Goal: Task Accomplishment & Management: Use online tool/utility

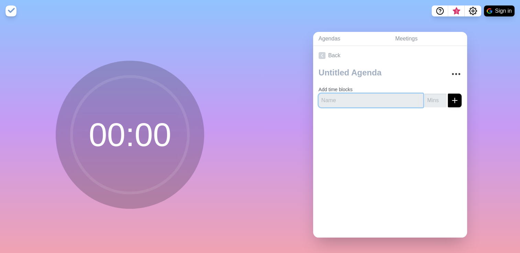
click at [330, 101] on input "text" at bounding box center [370, 101] width 104 height 14
type input "hi + week"
click at [417, 105] on div "Add time blocks hi + week" at bounding box center [390, 89] width 154 height 48
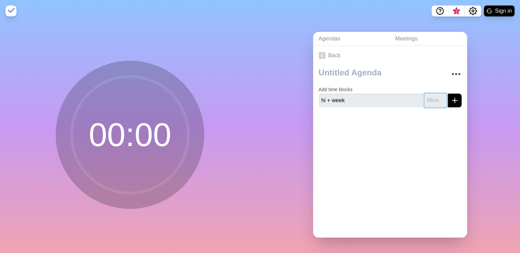
click at [424, 103] on input "number" at bounding box center [435, 101] width 22 height 14
type input "10"
click at [445, 65] on div at bounding box center [389, 74] width 143 height 18
click at [498, 10] on button "Sign in" at bounding box center [499, 10] width 31 height 11
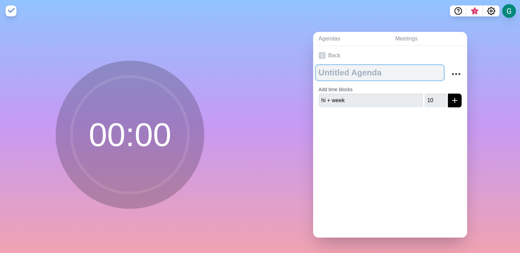
click at [360, 69] on textarea at bounding box center [380, 72] width 128 height 15
type textarea "Gael"
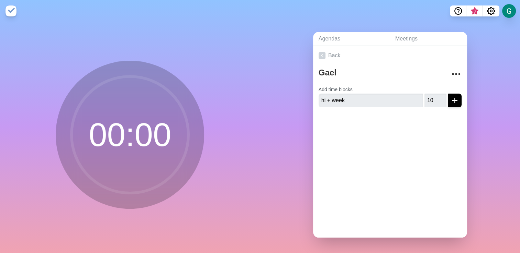
click at [376, 153] on div "Back Gael Add time blocks hi + week 10" at bounding box center [390, 142] width 154 height 192
click at [450, 101] on icon "submit" at bounding box center [454, 101] width 8 height 8
click at [337, 55] on link "Back" at bounding box center [390, 55] width 154 height 19
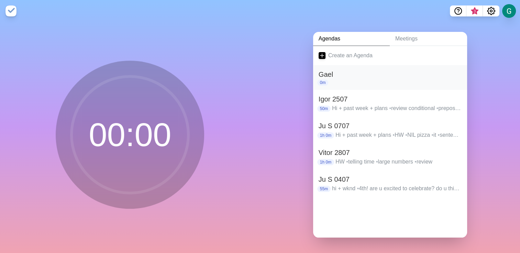
click at [341, 73] on h2 "Gael" at bounding box center [389, 74] width 143 height 10
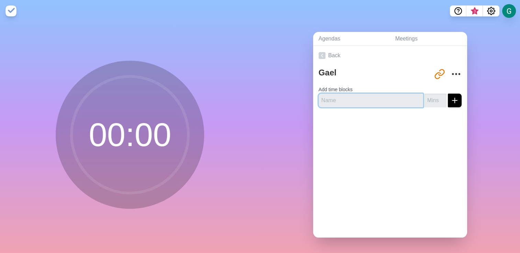
click at [360, 95] on input "text" at bounding box center [370, 101] width 104 height 14
type input "Hi + week"
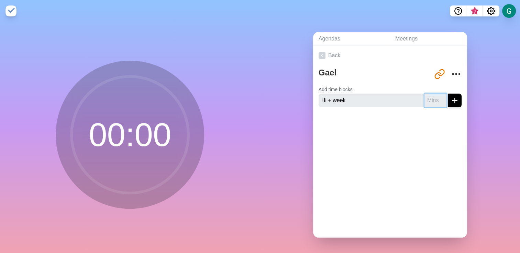
click at [424, 97] on input "number" at bounding box center [435, 101] width 22 height 14
type input "10"
click at [447, 94] on button "submit" at bounding box center [454, 101] width 14 height 14
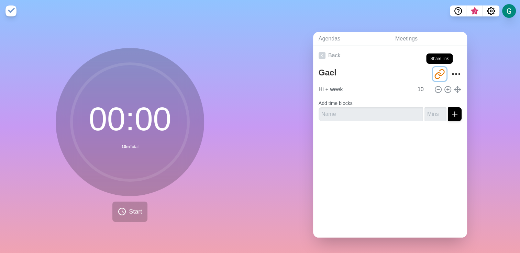
click at [438, 73] on icon "Share link" at bounding box center [440, 72] width 5 height 6
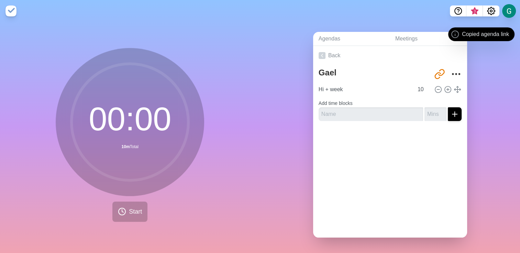
drag, startPoint x: 433, startPoint y: 73, endPoint x: 463, endPoint y: 88, distance: 33.2
click at [485, 98] on div "Agendas Meetings Back Gael [URL][DOMAIN_NAME] Hi + week 10 Add time blocks" at bounding box center [390, 137] width 260 height 231
click at [438, 72] on icon "Share link" at bounding box center [440, 72] width 5 height 6
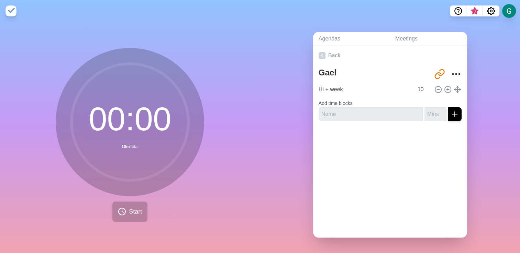
drag, startPoint x: 435, startPoint y: 72, endPoint x: 478, endPoint y: 101, distance: 52.0
click at [478, 101] on div "Agendas Meetings Back Gael [URL][DOMAIN_NAME] Hi + week 10 Add time blocks" at bounding box center [390, 137] width 260 height 231
click at [454, 70] on button "More" at bounding box center [456, 74] width 14 height 14
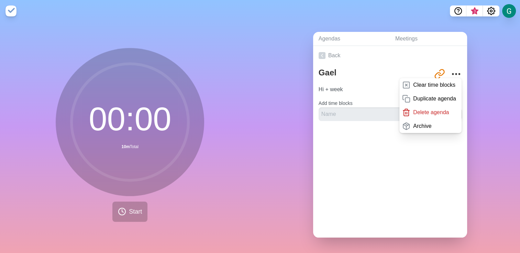
click at [394, 189] on div "Back Gael [URL][DOMAIN_NAME] Clear time blocks Duplicate agenda Delete agenda A…" at bounding box center [390, 142] width 154 height 192
click at [412, 175] on div "Back Gael [URL][DOMAIN_NAME] Clear time blocks Duplicate agenda Delete agenda A…" at bounding box center [390, 142] width 154 height 192
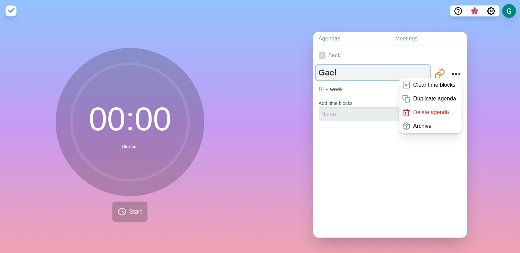
click at [381, 72] on textarea "Gael" at bounding box center [373, 72] width 114 height 15
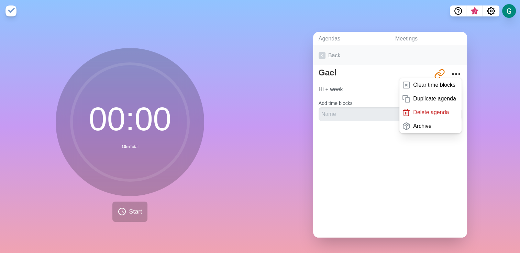
click at [376, 54] on link "Back" at bounding box center [390, 55] width 154 height 19
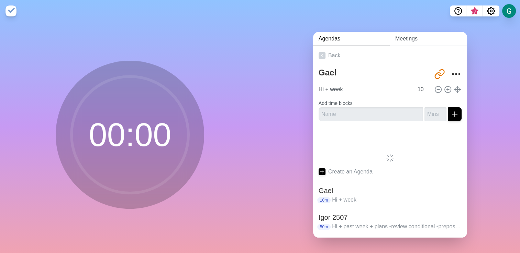
click at [390, 42] on link "Meetings" at bounding box center [427, 39] width 77 height 14
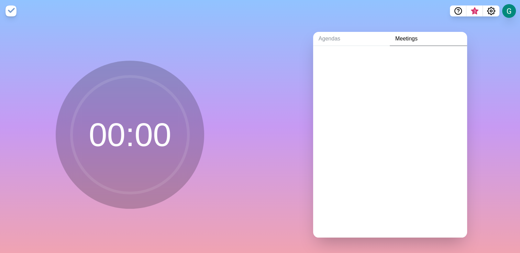
click at [384, 97] on div at bounding box center [390, 142] width 154 height 192
click at [363, 32] on link "Agendas" at bounding box center [351, 39] width 77 height 14
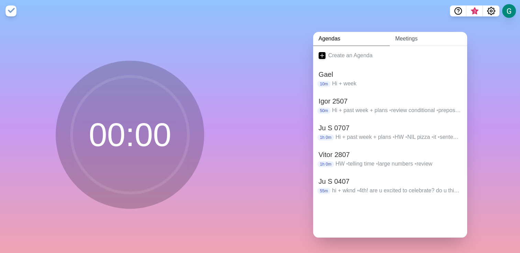
click at [426, 37] on link "Meetings" at bounding box center [427, 39] width 77 height 14
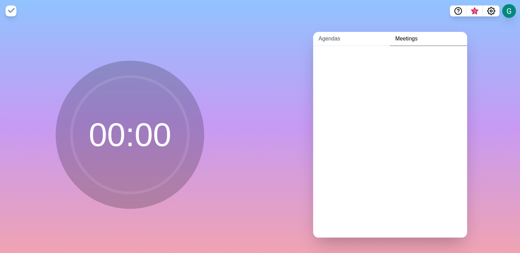
click at [356, 34] on link "Agendas" at bounding box center [351, 39] width 77 height 14
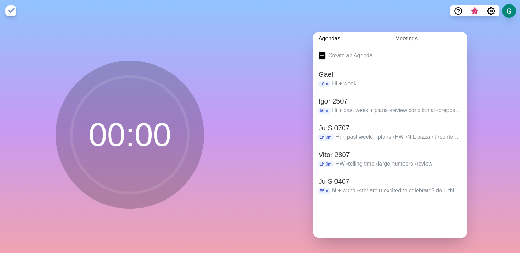
click at [394, 39] on link "Meetings" at bounding box center [427, 39] width 77 height 14
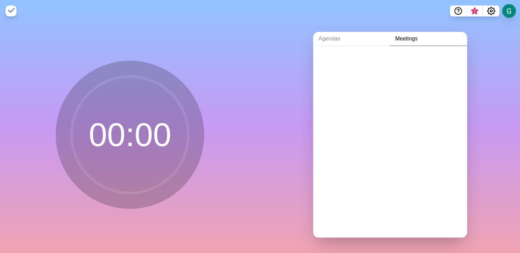
click at [376, 92] on div at bounding box center [390, 142] width 154 height 192
click at [346, 38] on link "Agendas" at bounding box center [351, 39] width 77 height 14
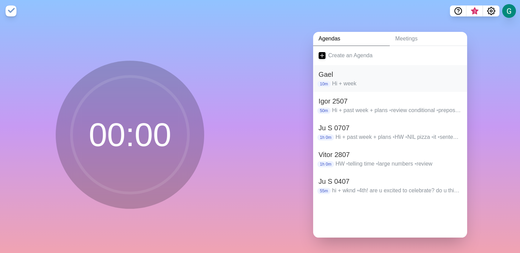
click at [368, 82] on p "Hi + week" at bounding box center [396, 84] width 129 height 8
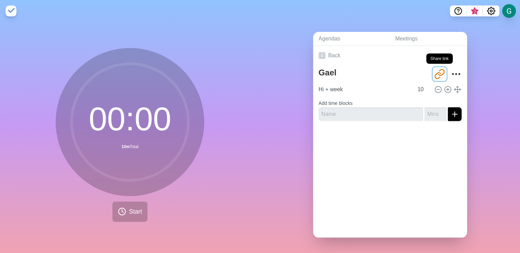
click at [438, 72] on icon "Share link" at bounding box center [440, 72] width 5 height 6
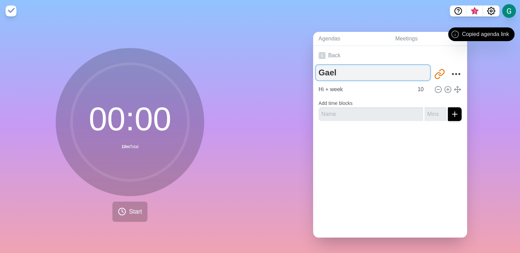
drag, startPoint x: 434, startPoint y: 72, endPoint x: 374, endPoint y: 75, distance: 60.2
click at [374, 75] on textarea "Gael" at bounding box center [373, 72] width 114 height 15
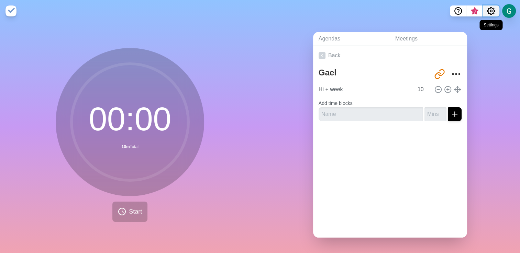
click at [495, 12] on button "Settings" at bounding box center [491, 10] width 16 height 11
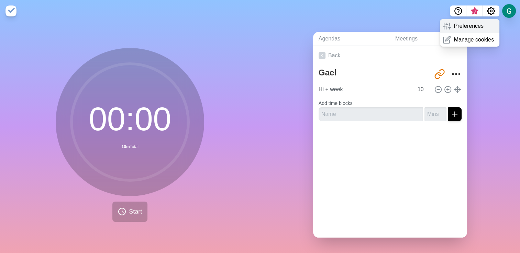
click at [477, 26] on p "Preferences" at bounding box center [468, 26] width 30 height 8
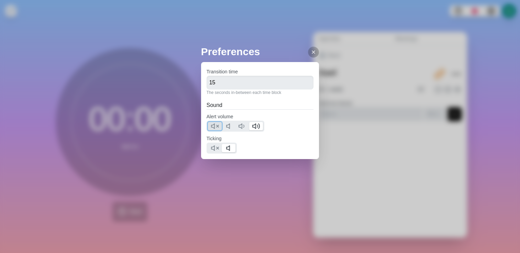
click at [213, 125] on icon at bounding box center [215, 126] width 8 height 8
click at [212, 149] on polygon at bounding box center [212, 148] width 3 height 5
click at [310, 50] on icon at bounding box center [312, 51] width 5 height 5
